Goal: Information Seeking & Learning: Learn about a topic

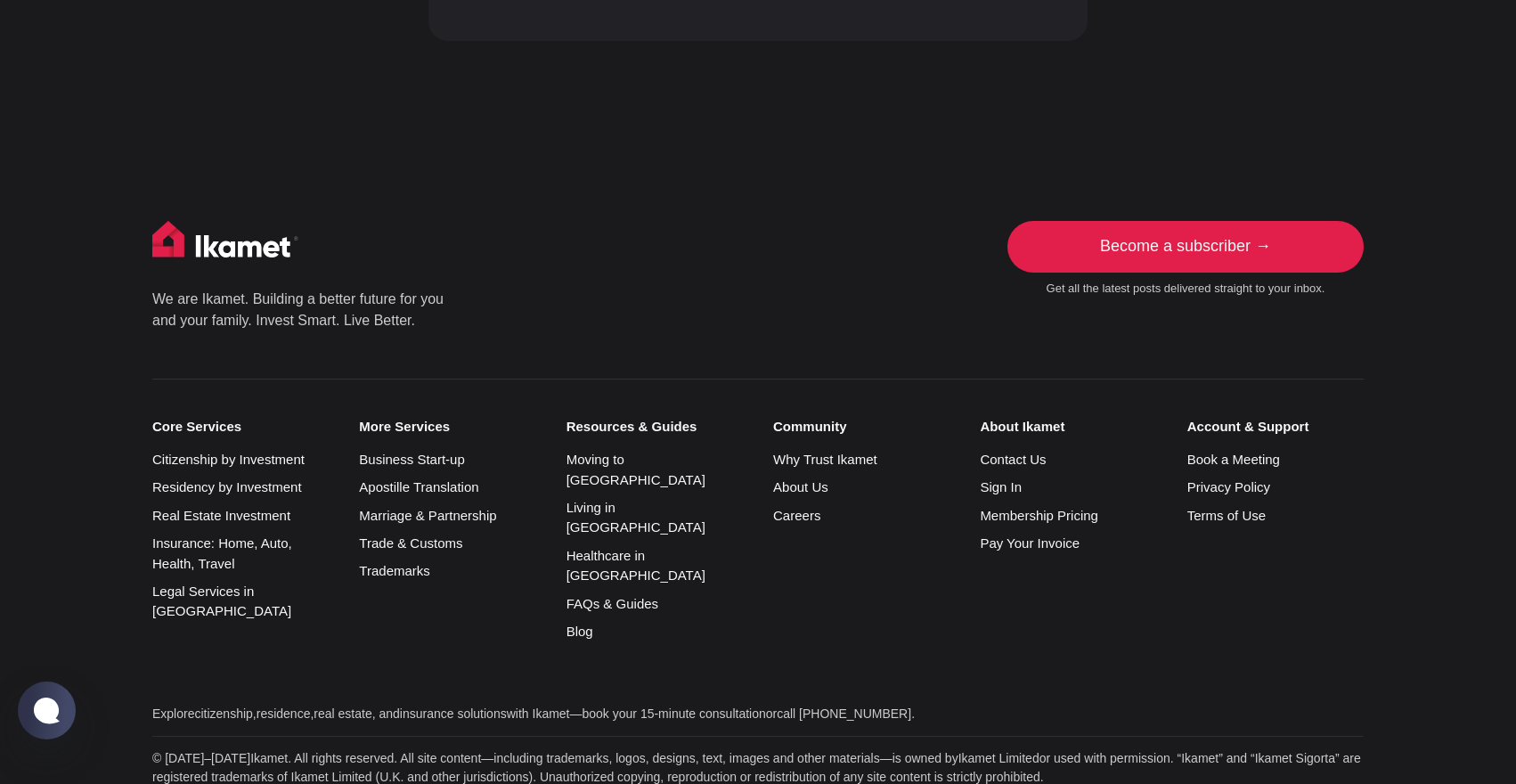
scroll to position [1573, 0]
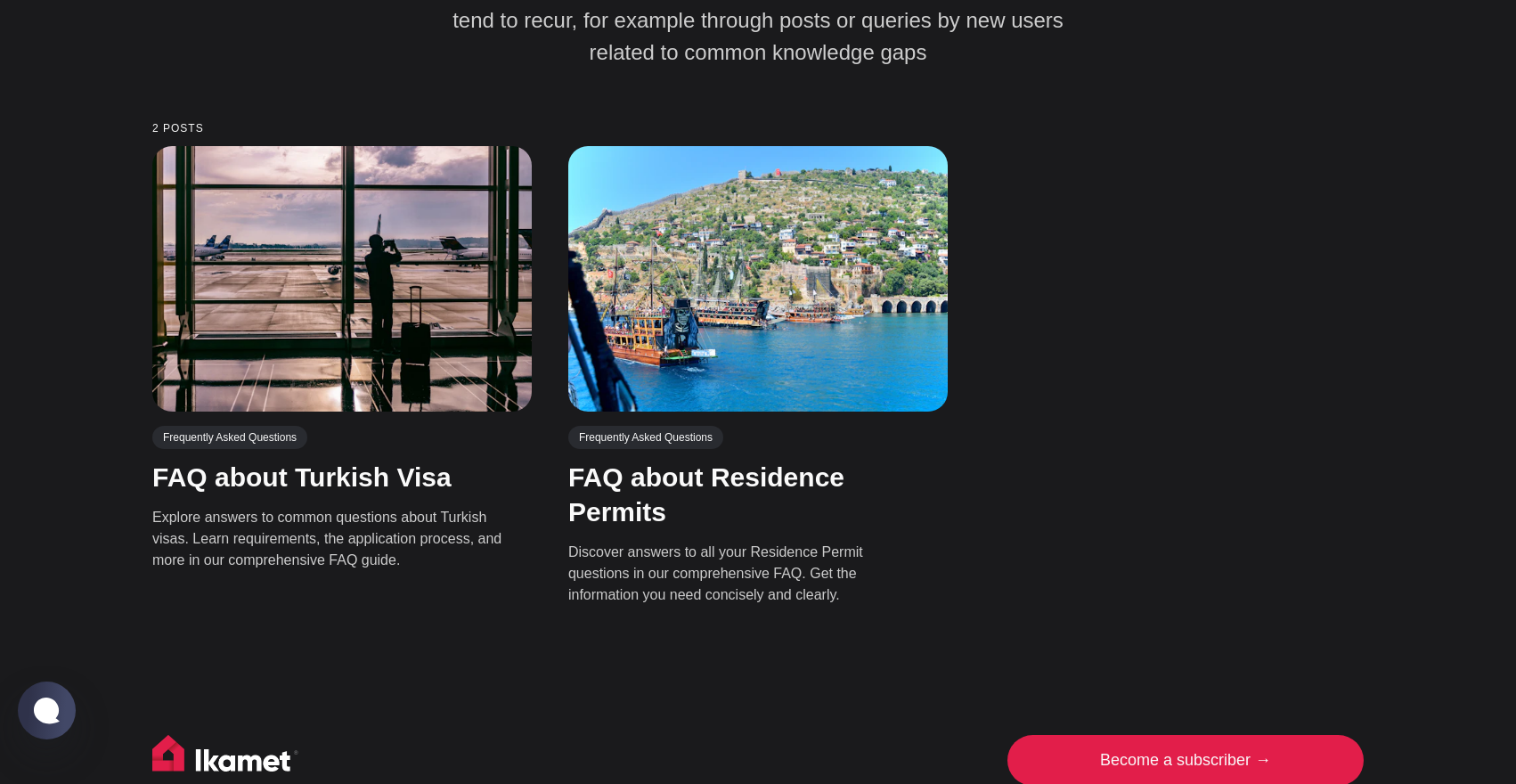
scroll to position [470, 0]
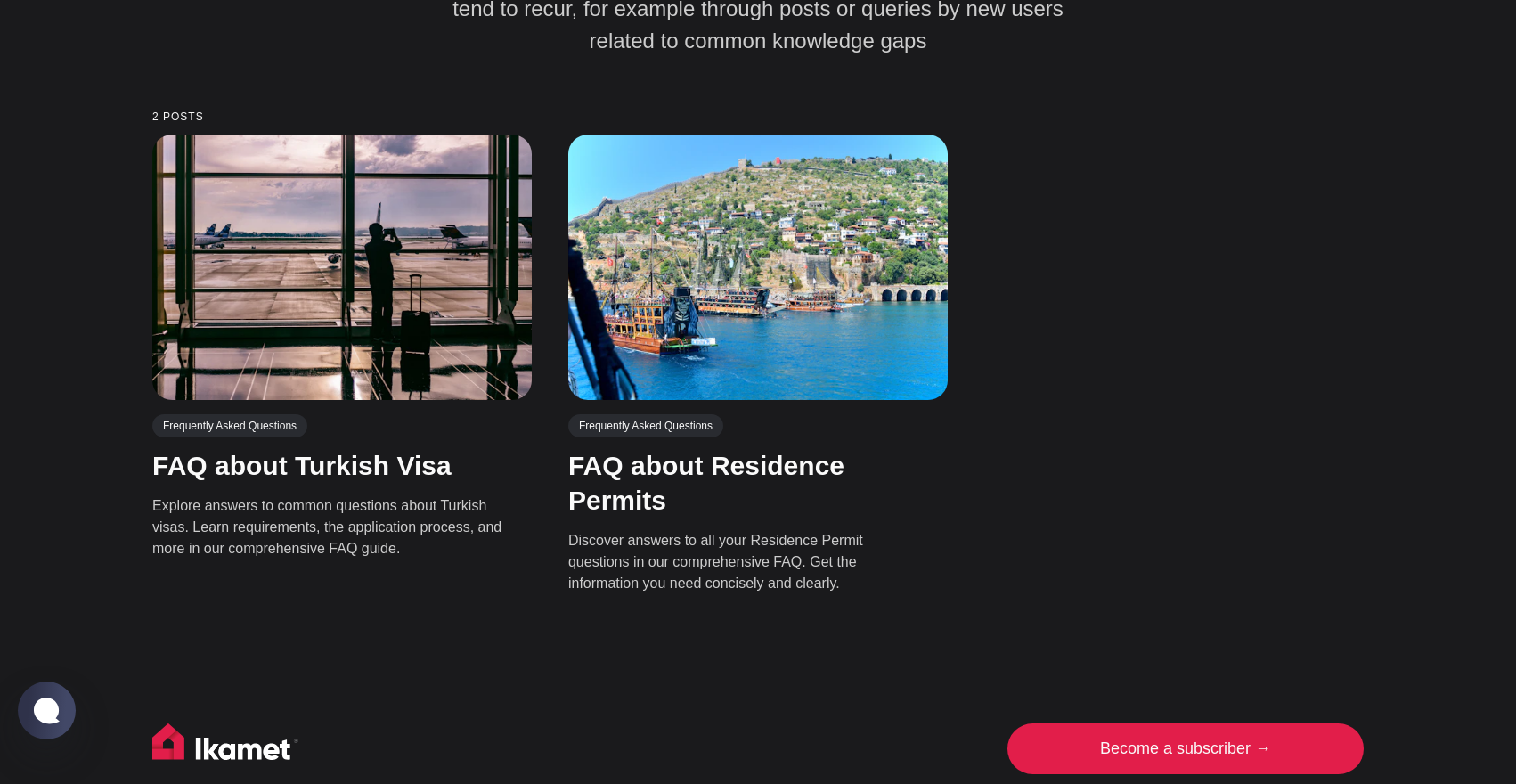
click at [627, 451] on link "FAQ about Residence Permits" at bounding box center [707, 482] width 276 height 64
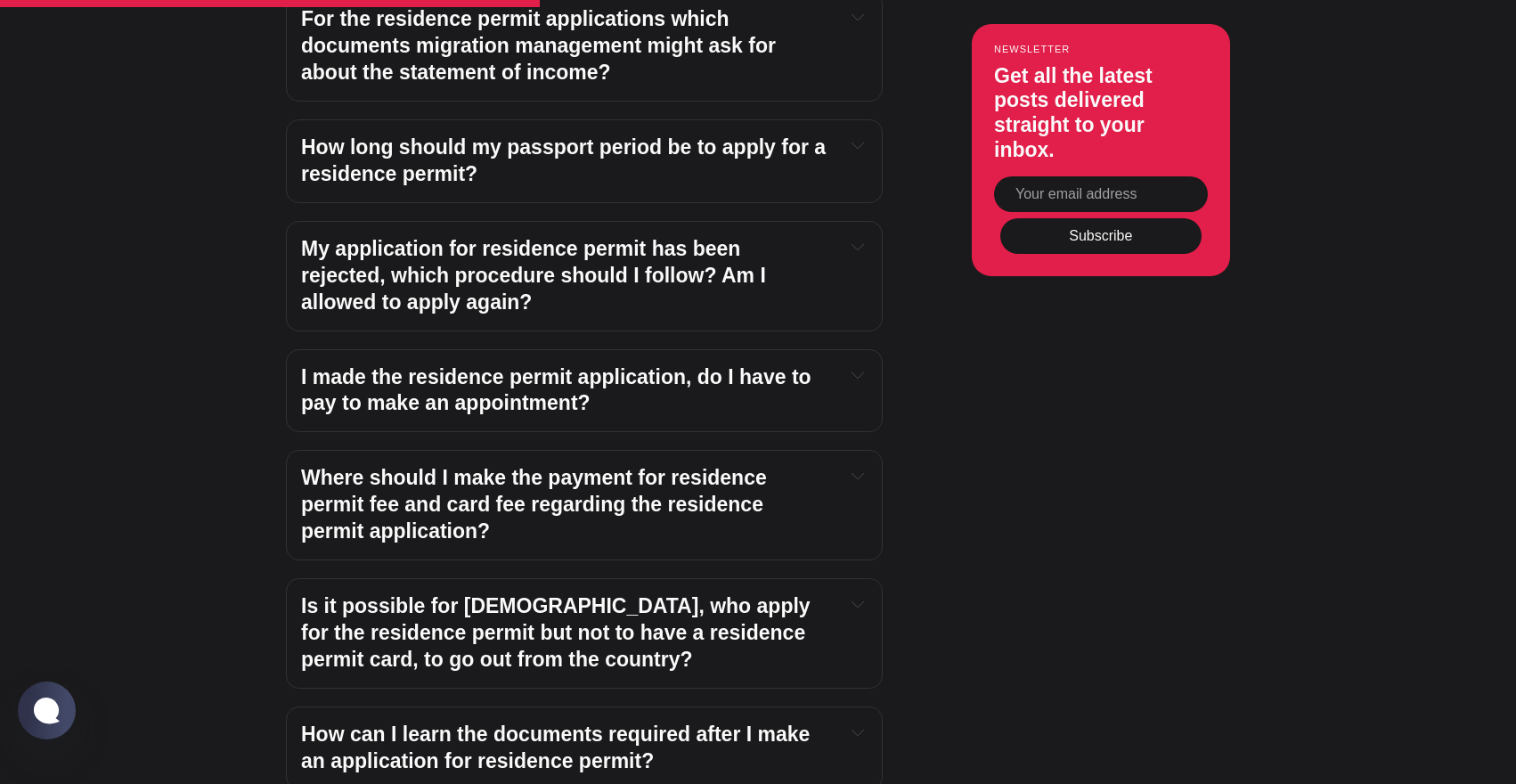
scroll to position [3657, 0]
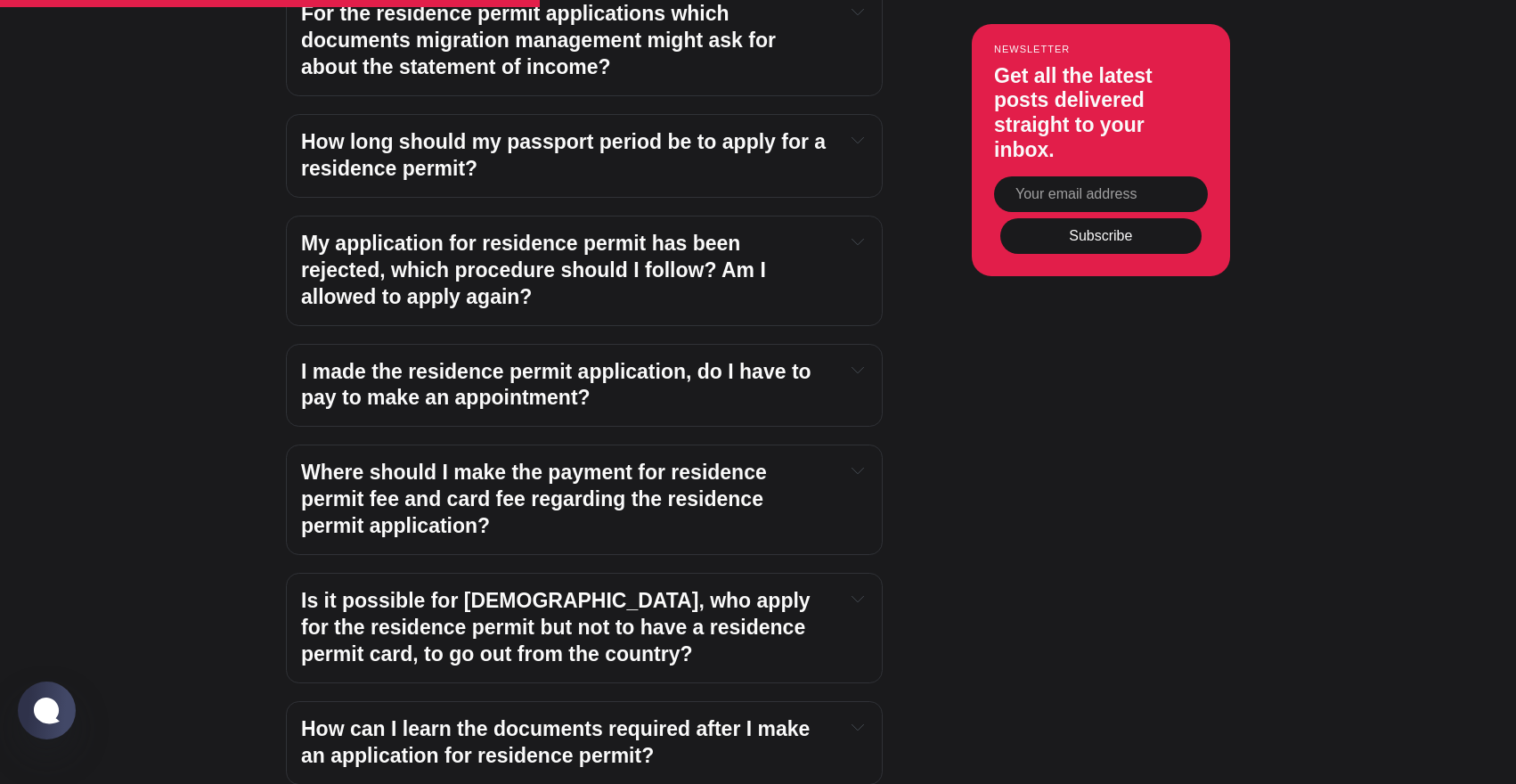
click at [533, 460] on h4 "Where should I make the payment for residence permit fee and card fee regarding…" at bounding box center [566, 499] width 529 height 80
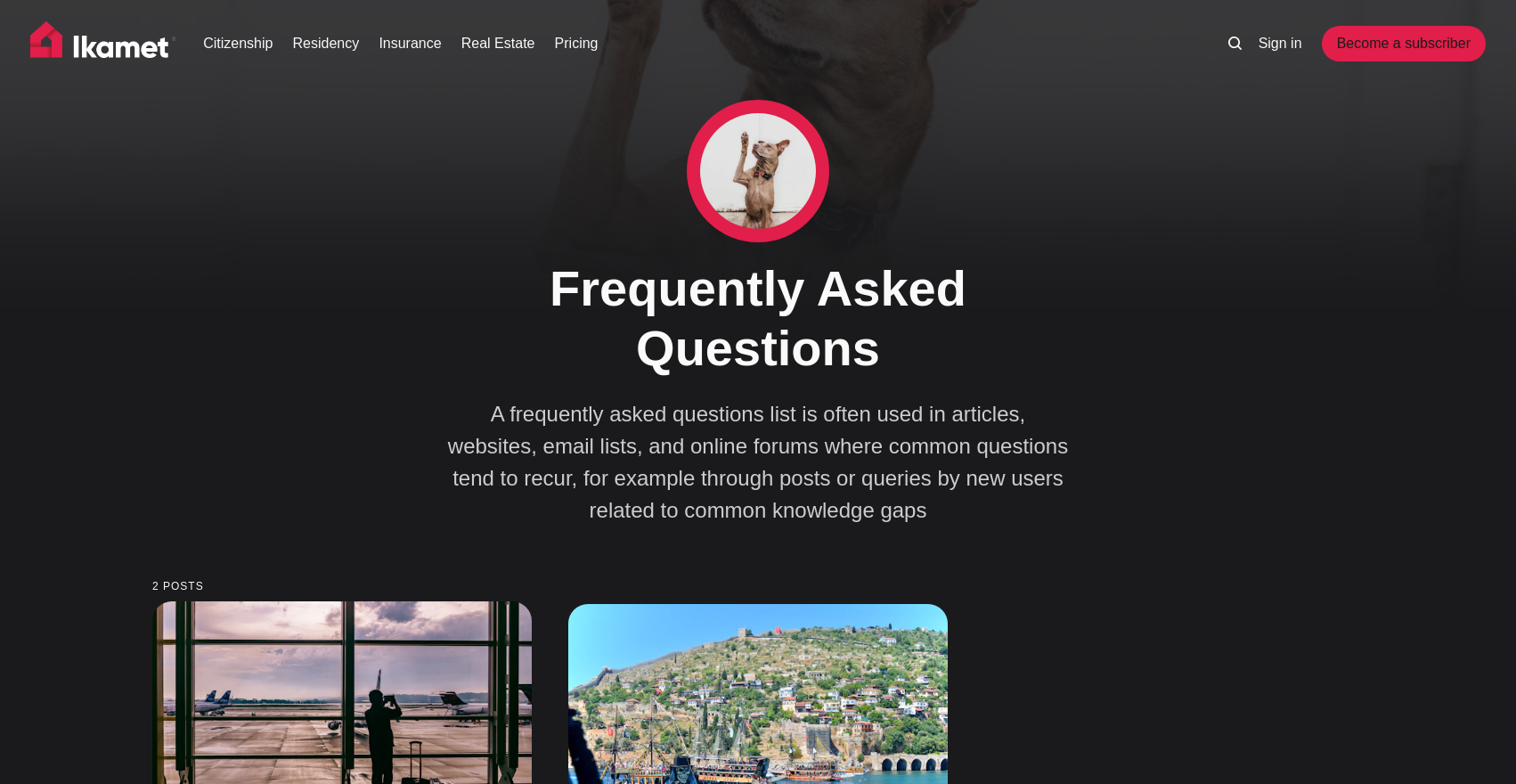
scroll to position [470, 0]
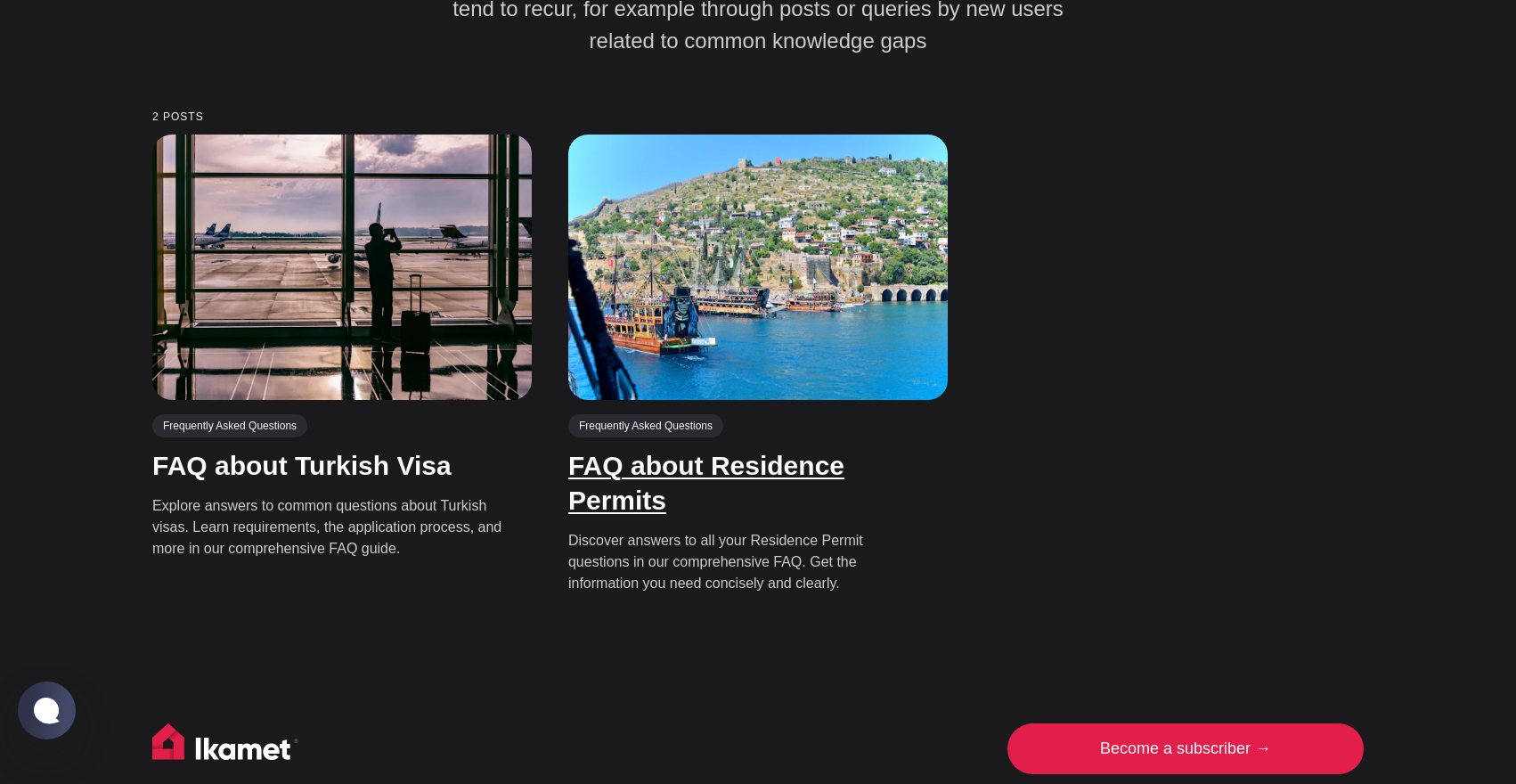
click at [618, 451] on link "FAQ about Residence Permits" at bounding box center [707, 482] width 276 height 64
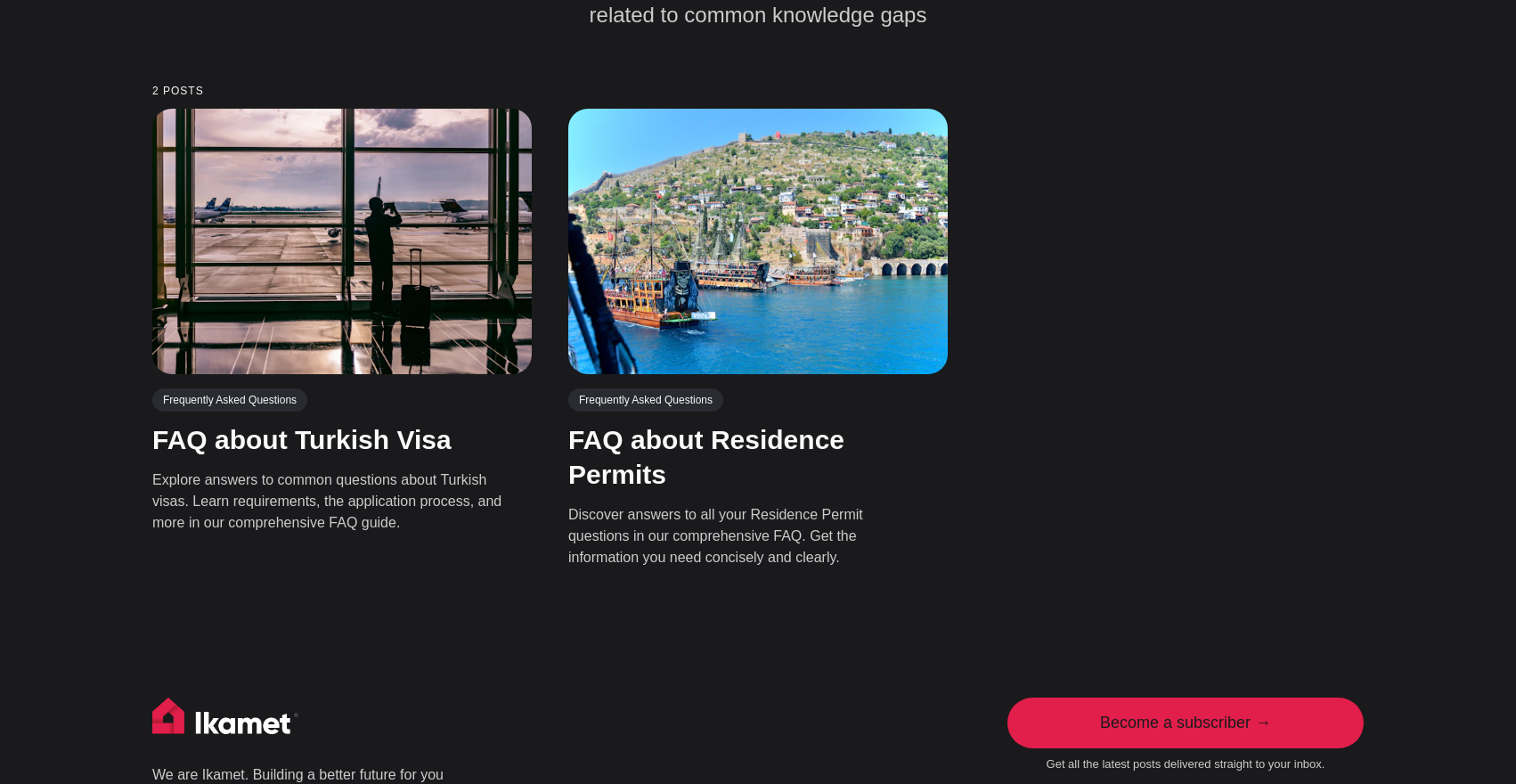
scroll to position [498, 0]
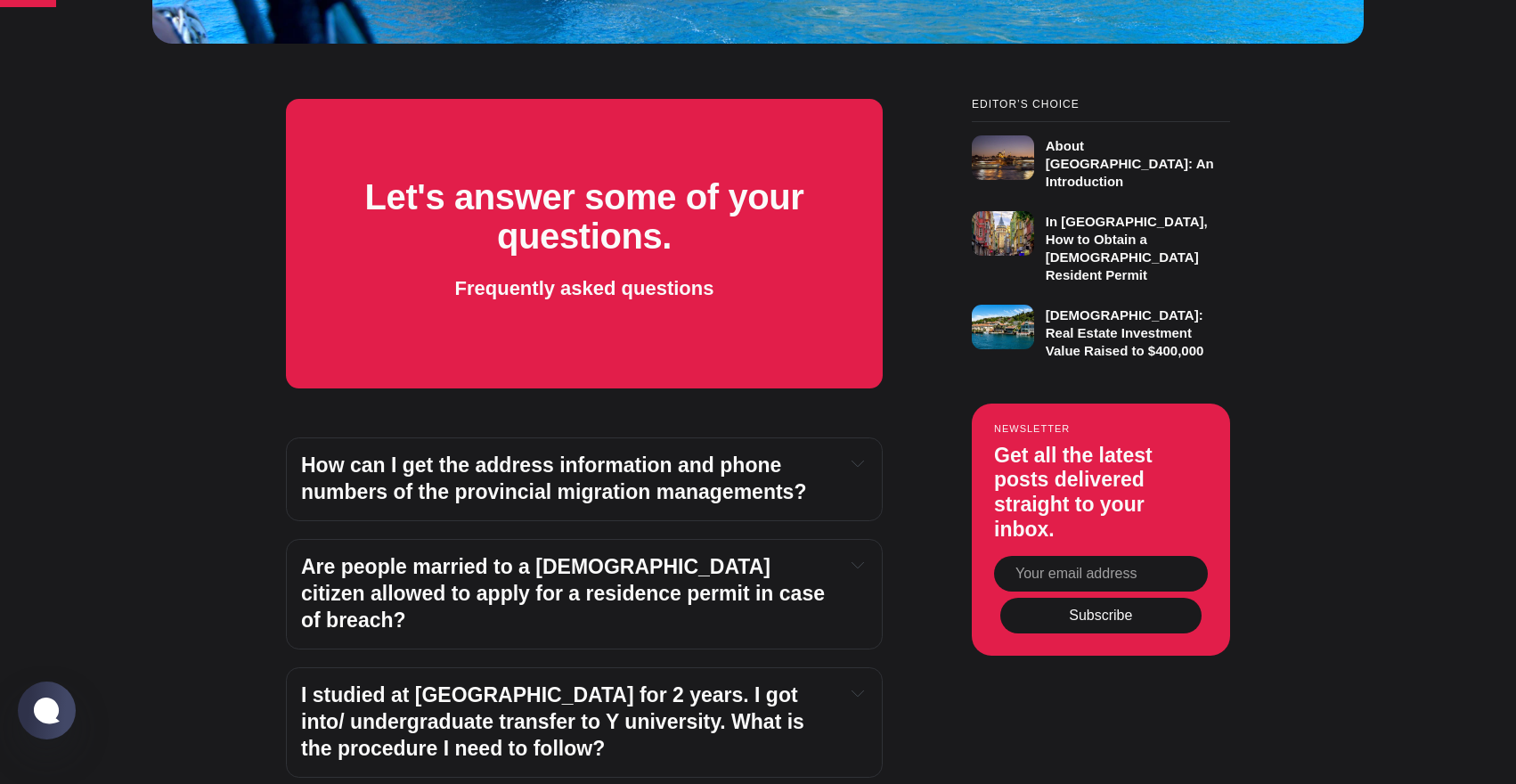
scroll to position [1190, 0]
